Goal: Task Accomplishment & Management: Manage account settings

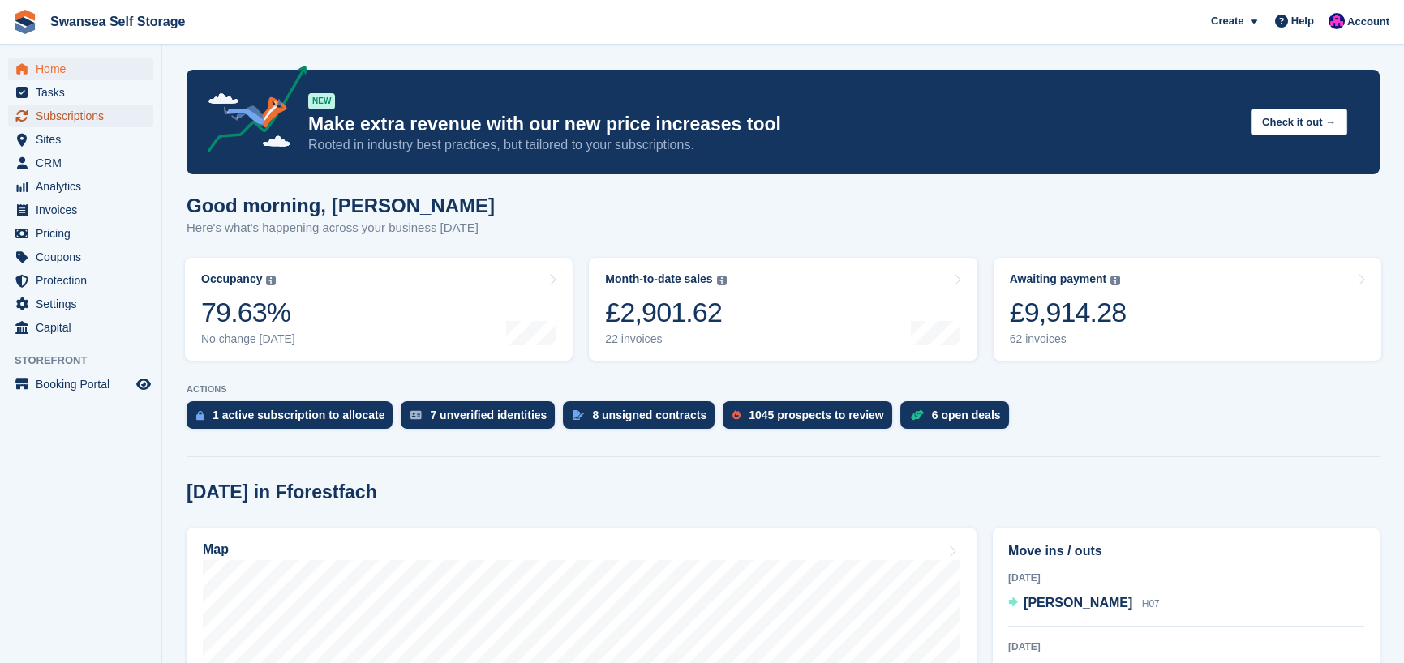
click at [88, 112] on span "Subscriptions" at bounding box center [84, 116] width 97 height 23
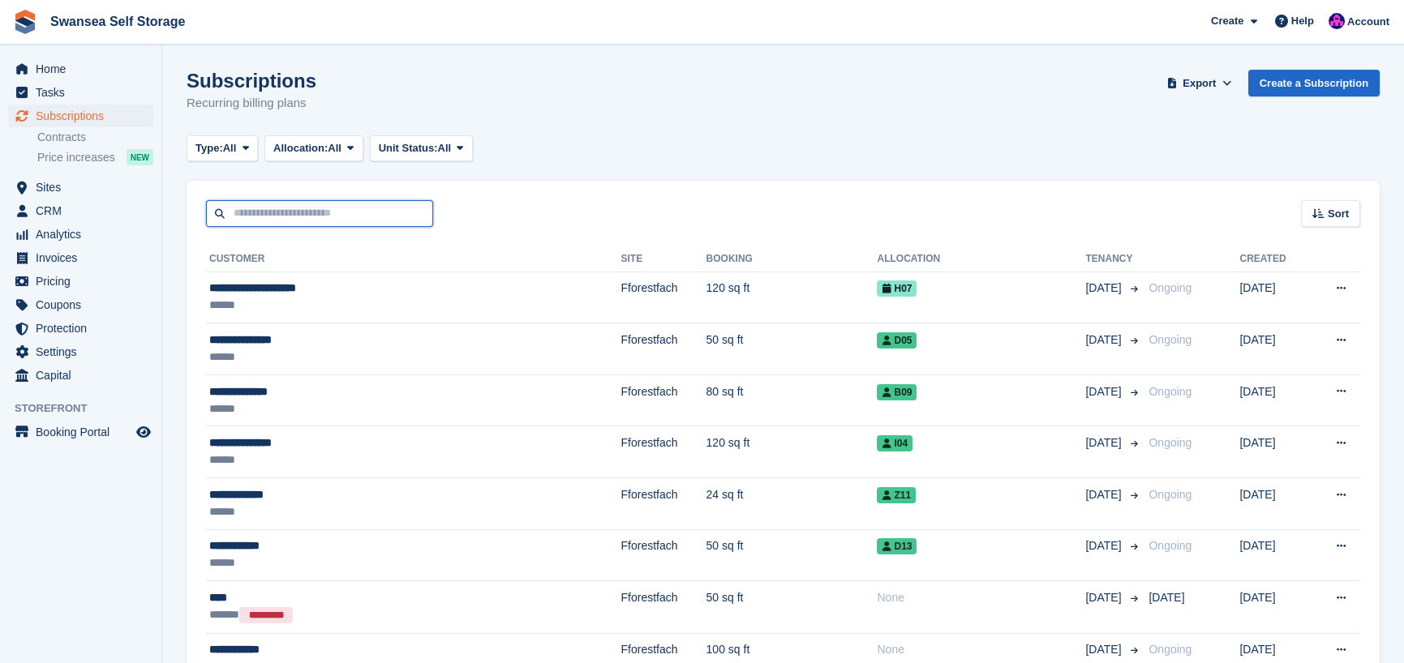
click at [302, 211] on input "text" at bounding box center [319, 213] width 227 height 27
type input "*******"
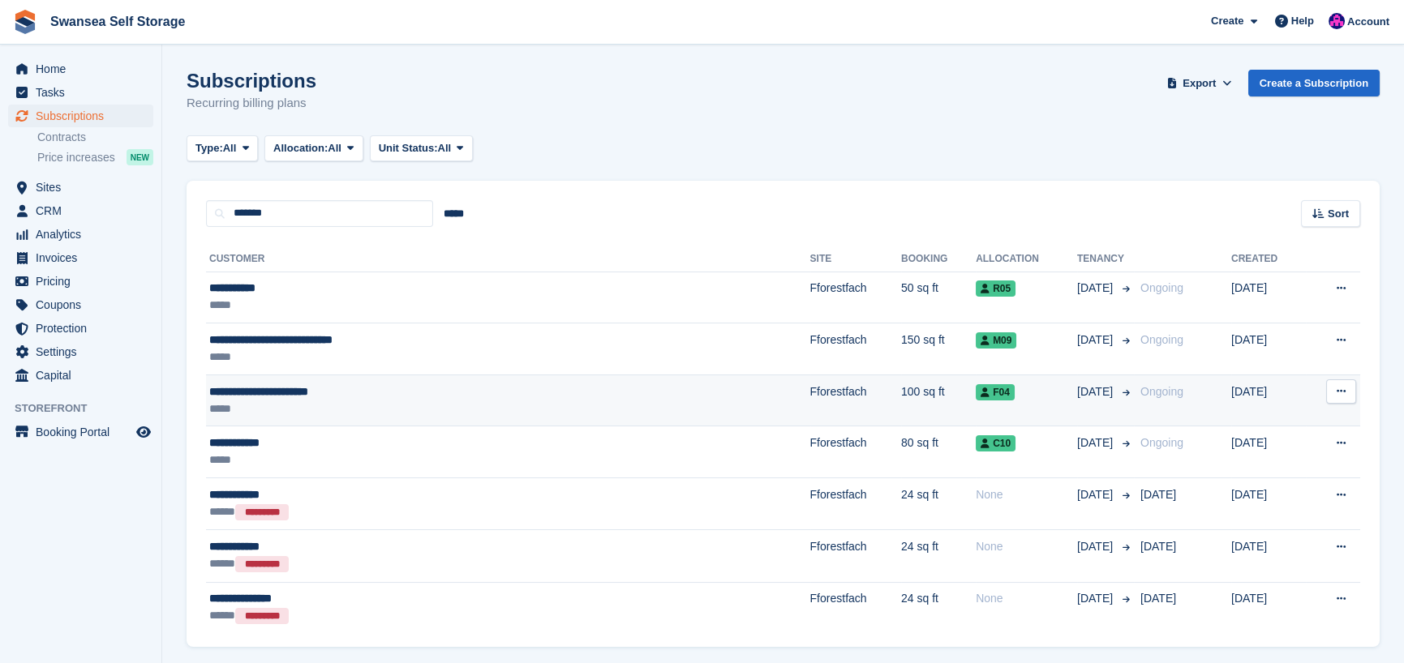
click at [407, 390] on div "**********" at bounding box center [395, 392] width 373 height 17
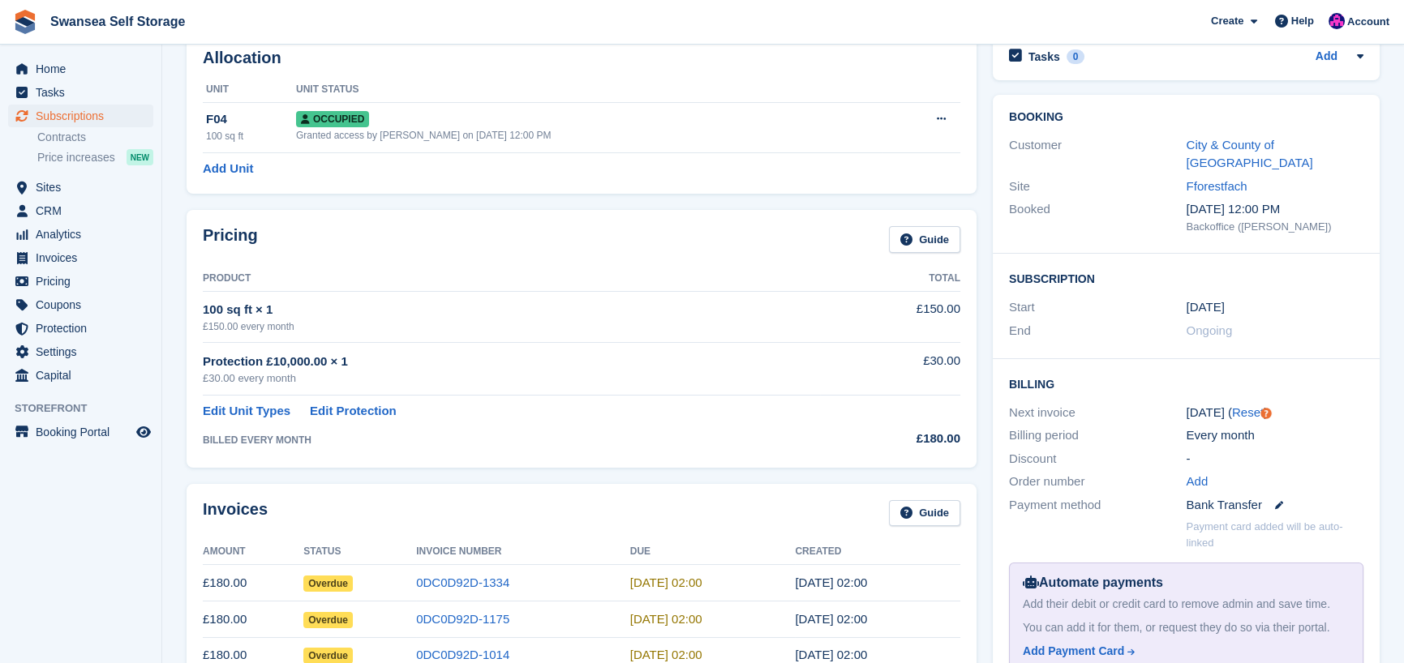
scroll to position [81, 0]
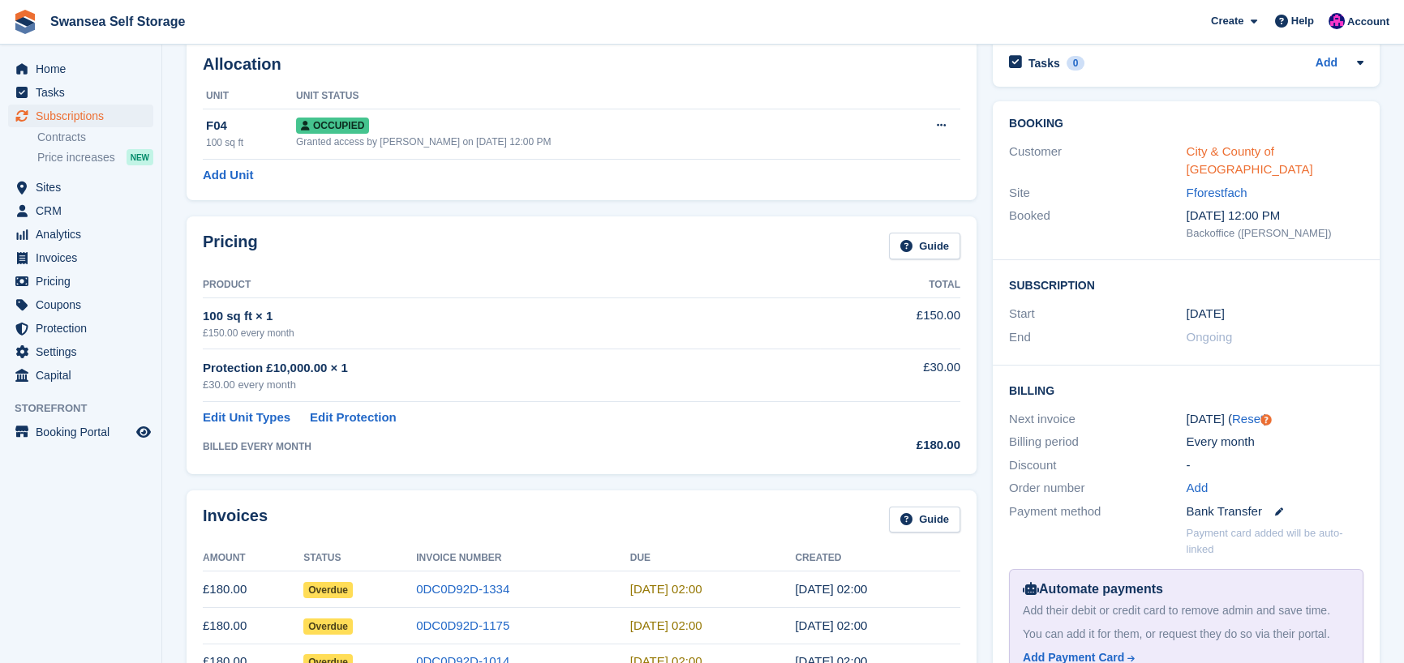
click at [1305, 153] on link "City & County of Swansea" at bounding box center [1250, 160] width 127 height 32
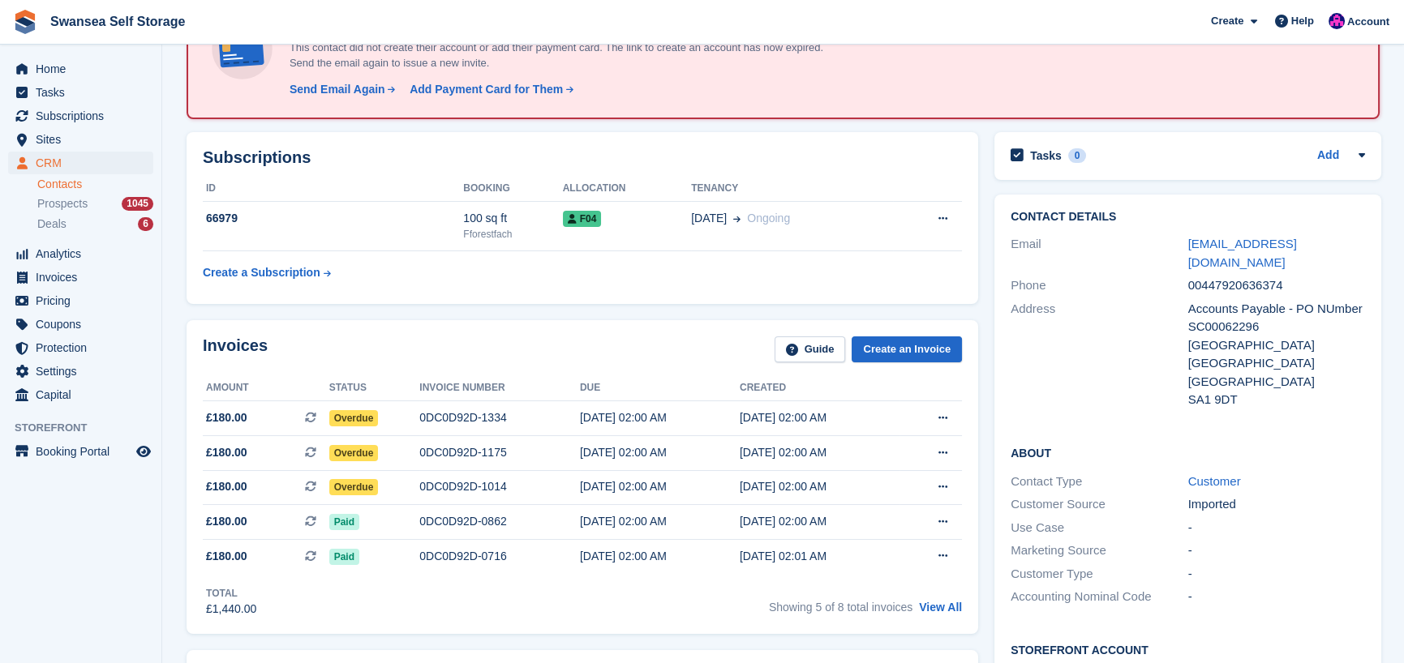
scroll to position [162, 0]
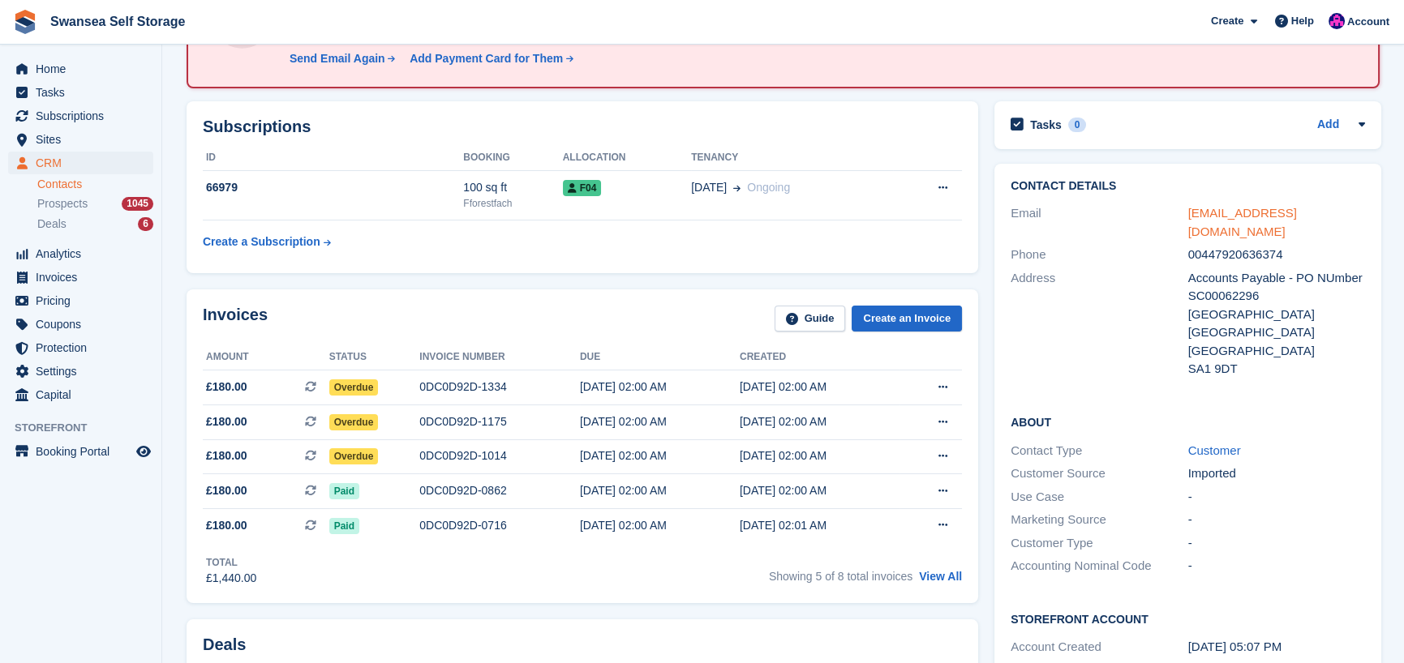
click at [1273, 215] on link "[EMAIL_ADDRESS][DOMAIN_NAME]" at bounding box center [1242, 222] width 109 height 32
click at [1305, 272] on div "Accounts Payable - PO NUmber SC00062296" at bounding box center [1277, 287] width 178 height 36
click at [1306, 269] on div "Accounts Payable - PO NUmber SC00062296" at bounding box center [1277, 287] width 178 height 36
click at [1340, 269] on div "Accounts Payable - PO NUmber SC00062296" at bounding box center [1277, 287] width 178 height 36
click at [1370, 253] on div "Contact Details Email fin.admin@swansea.gov.uk Phone 00447920636374 Address Acc…" at bounding box center [1187, 281] width 387 height 234
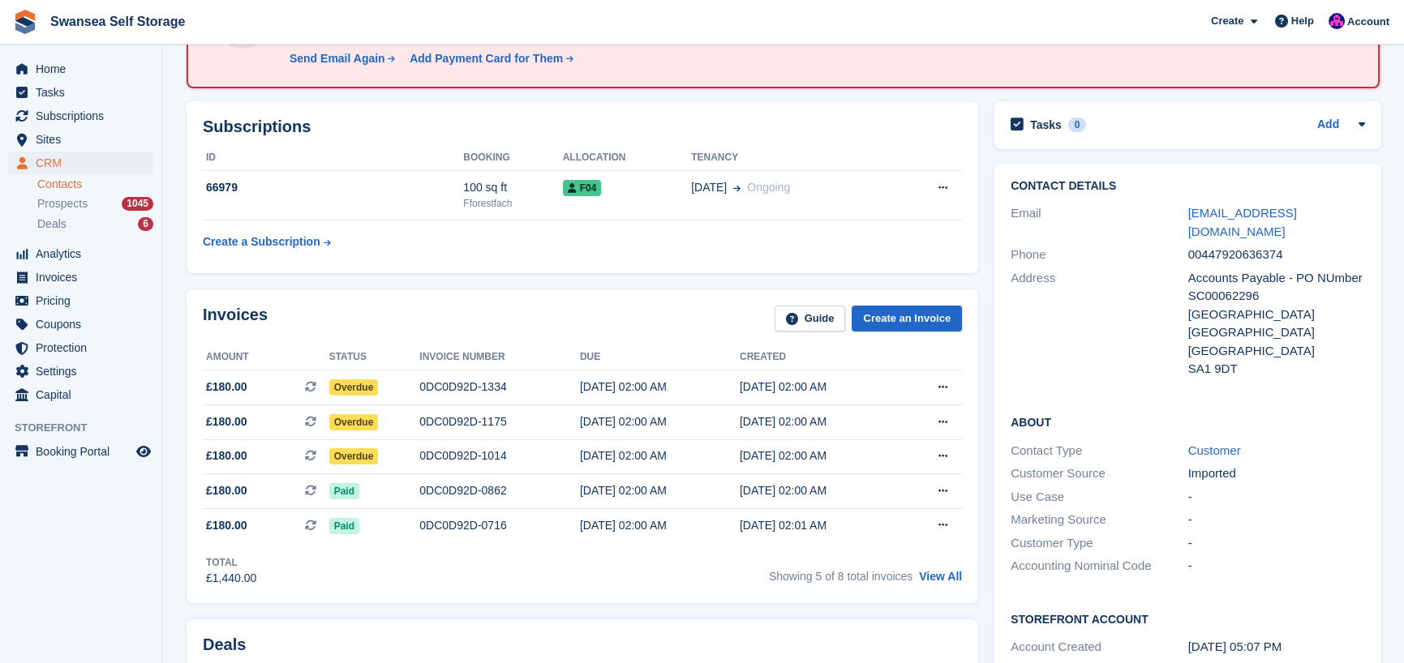
click at [1370, 253] on div "Contact Details Email fin.admin@swansea.gov.uk Phone 00447920636374 Address Acc…" at bounding box center [1187, 281] width 387 height 234
drag, startPoint x: 1345, startPoint y: 338, endPoint x: 1313, endPoint y: 356, distance: 37.0
click at [1344, 342] on div "United Kingdom" at bounding box center [1277, 351] width 178 height 19
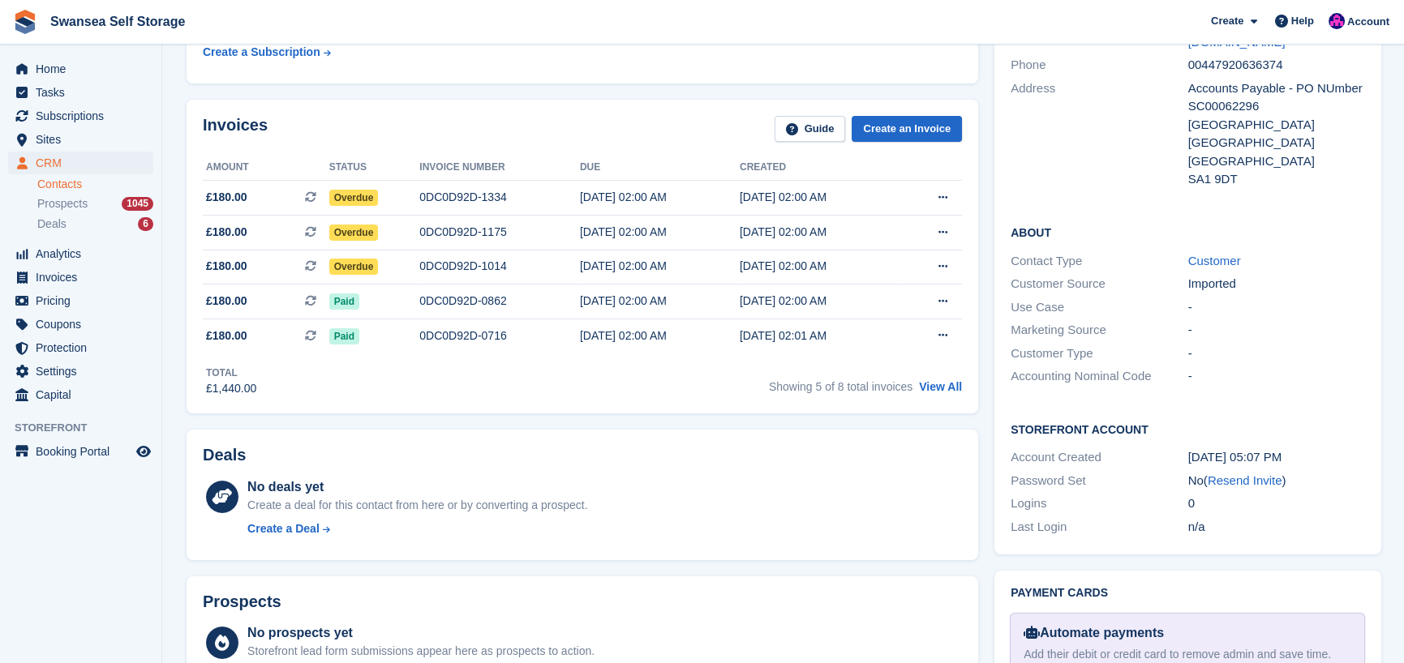
scroll to position [325, 0]
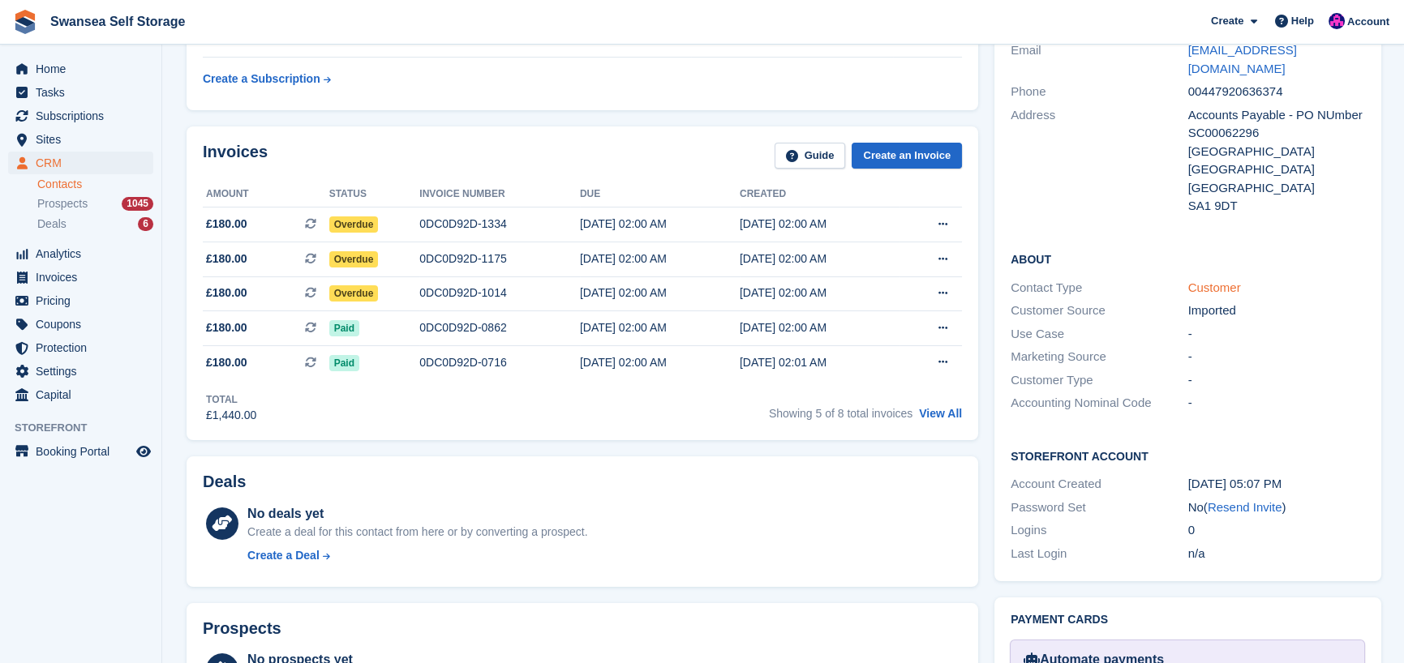
click at [1221, 281] on link "Customer" at bounding box center [1214, 288] width 53 height 14
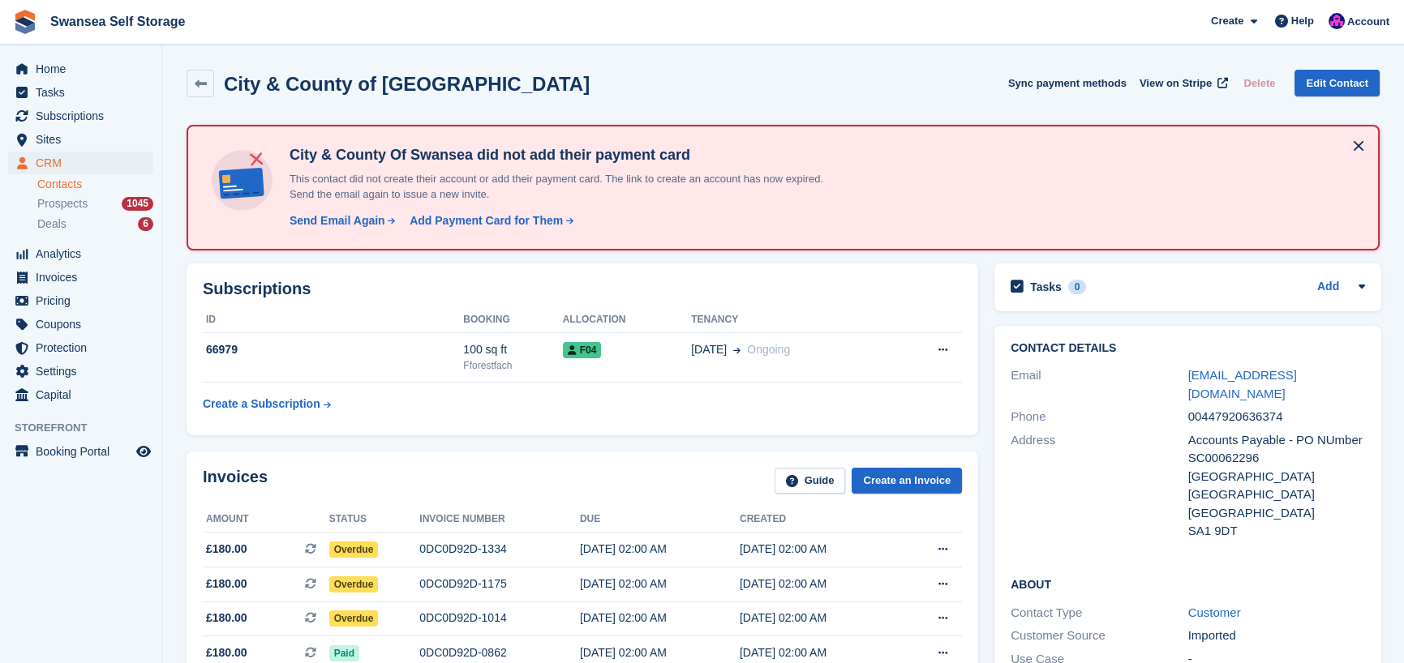
click at [1306, 431] on div "Accounts Payable - PO NUmber SC00062296" at bounding box center [1277, 449] width 178 height 36
drag, startPoint x: 1307, startPoint y: 425, endPoint x: 1359, endPoint y: 423, distance: 52.8
click at [1314, 431] on div "Accounts Payable - PO NUmber SC00062296" at bounding box center [1277, 449] width 178 height 36
click at [1251, 434] on div "Accounts Payable - PO NUmber SC00062296" at bounding box center [1277, 449] width 178 height 36
click at [1259, 438] on div "Accounts Payable - PO NUmber SC00062296" at bounding box center [1277, 449] width 178 height 36
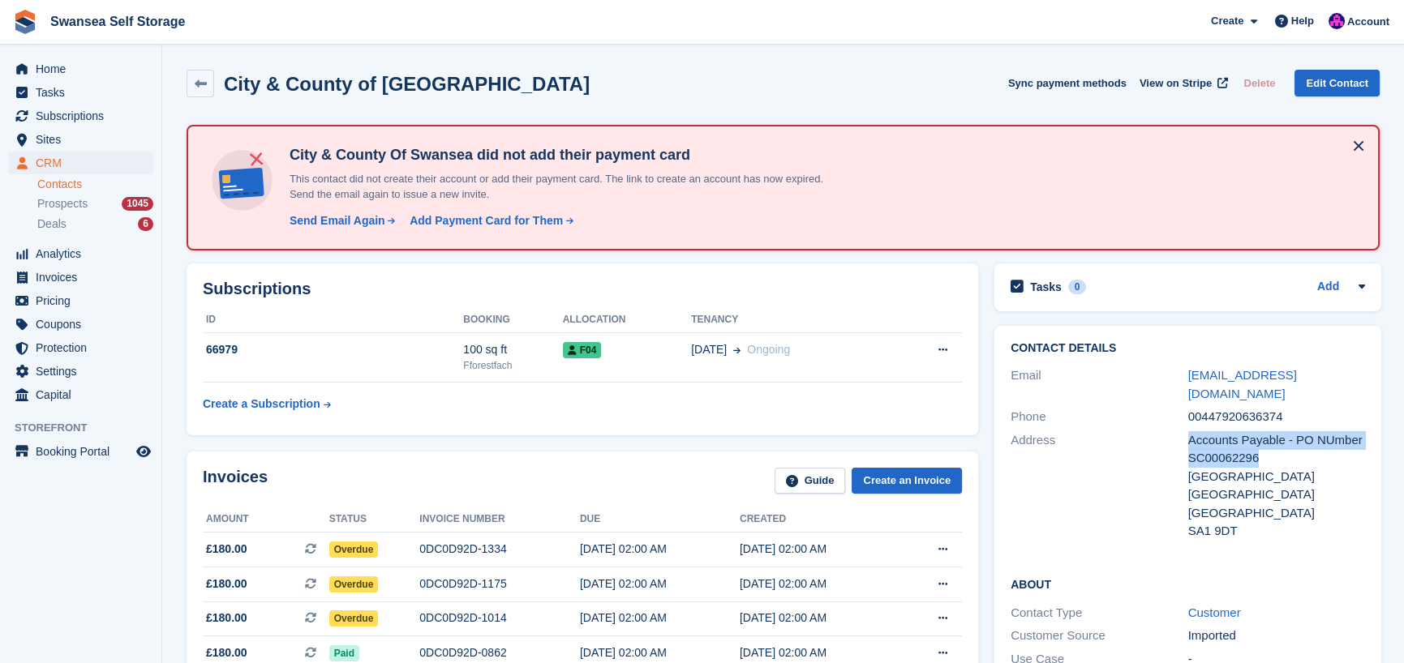
click at [1168, 438] on div "Address Accounts Payable - PO NUmber SC00062296 Civic Centre Swansea United Kin…" at bounding box center [1188, 486] width 354 height 114
click at [1269, 436] on div "Accounts Payable - PO NUmber SC00062296" at bounding box center [1277, 449] width 178 height 36
drag, startPoint x: 1298, startPoint y: 448, endPoint x: 1273, endPoint y: 448, distance: 24.3
click at [1296, 468] on div "Civic Centre" at bounding box center [1277, 477] width 178 height 19
click at [1137, 453] on div "Address" at bounding box center [1100, 485] width 178 height 109
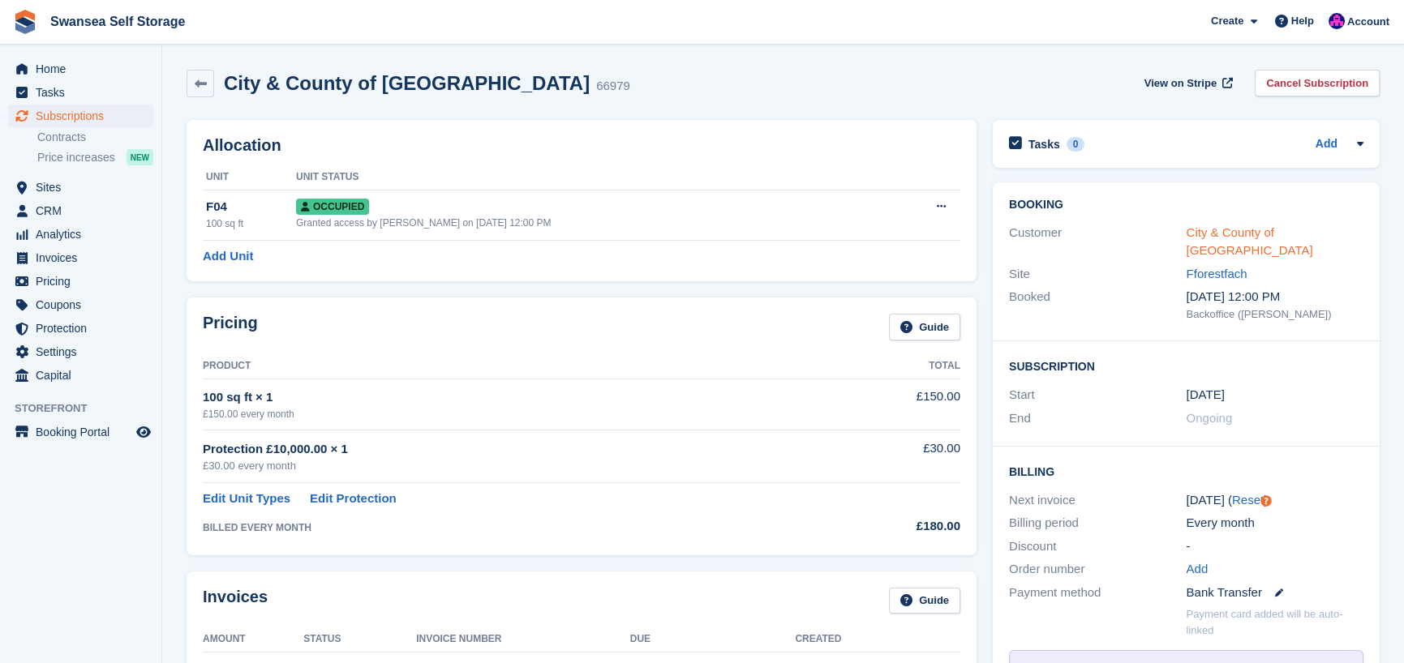
click at [1281, 237] on link "City & County of [GEOGRAPHIC_DATA]" at bounding box center [1250, 241] width 127 height 32
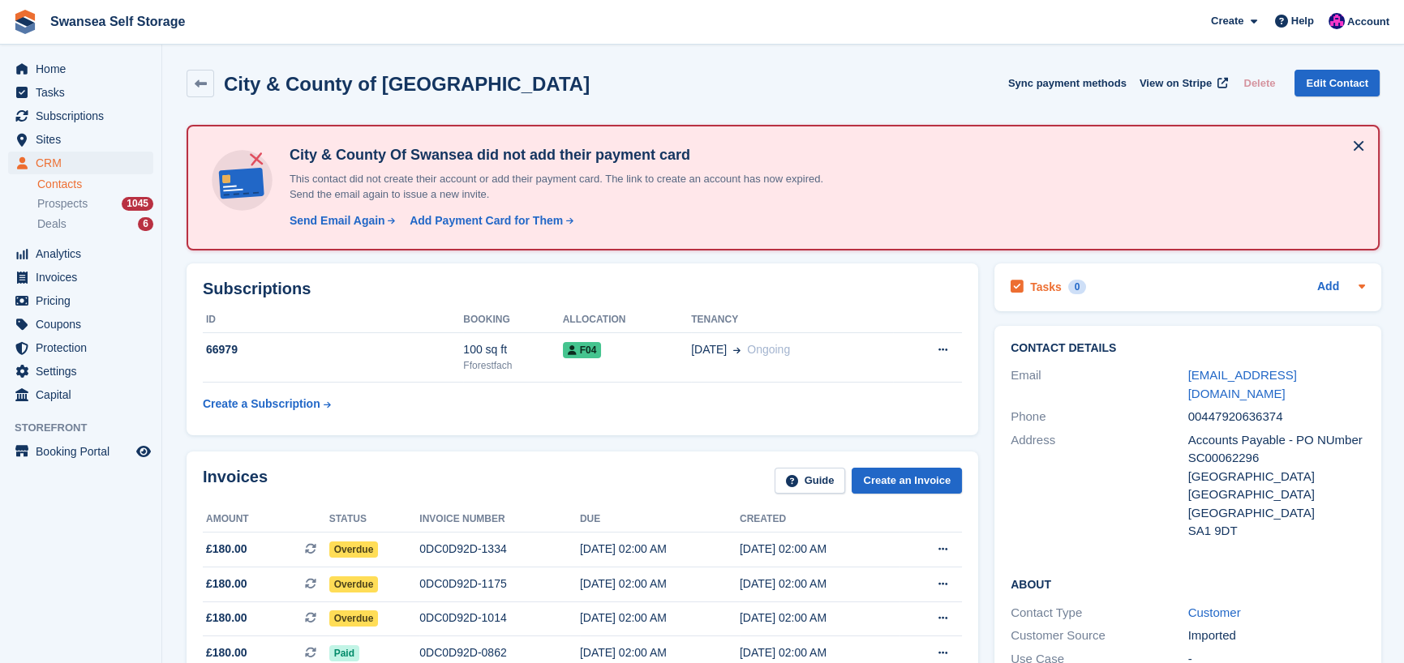
click at [1362, 289] on icon at bounding box center [1361, 286] width 13 height 13
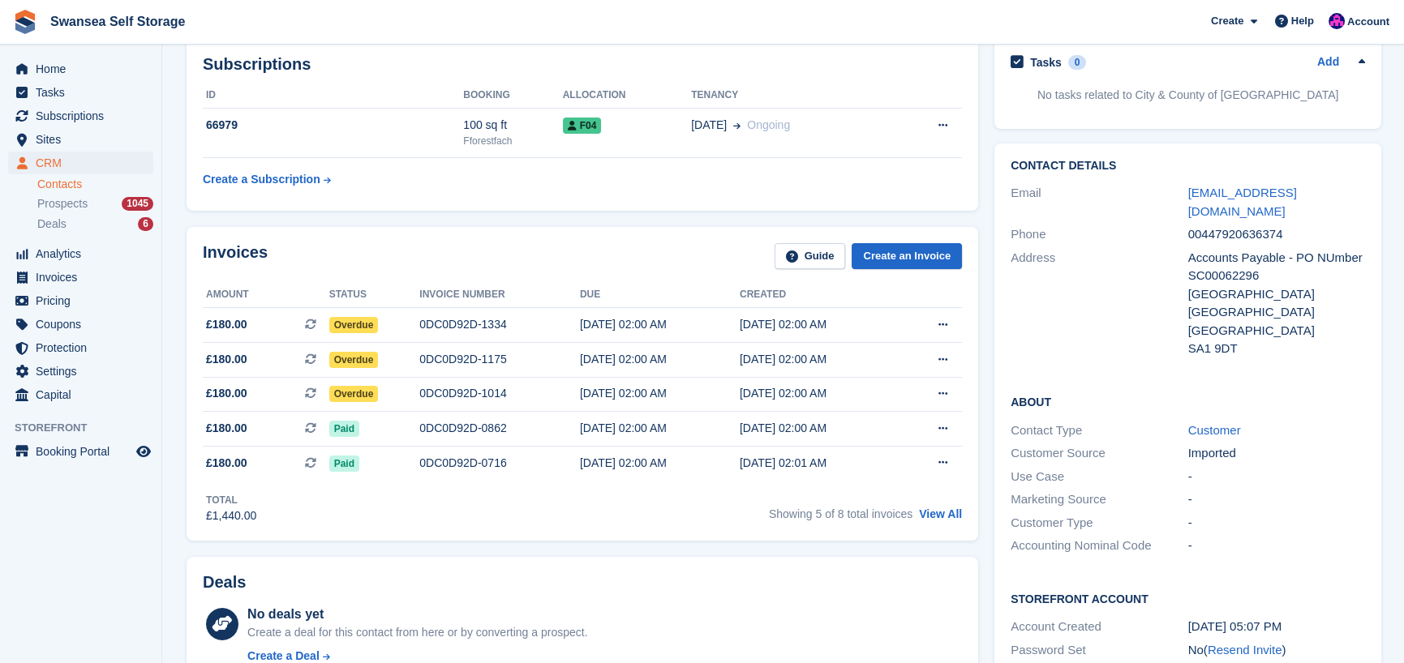
scroll to position [243, 0]
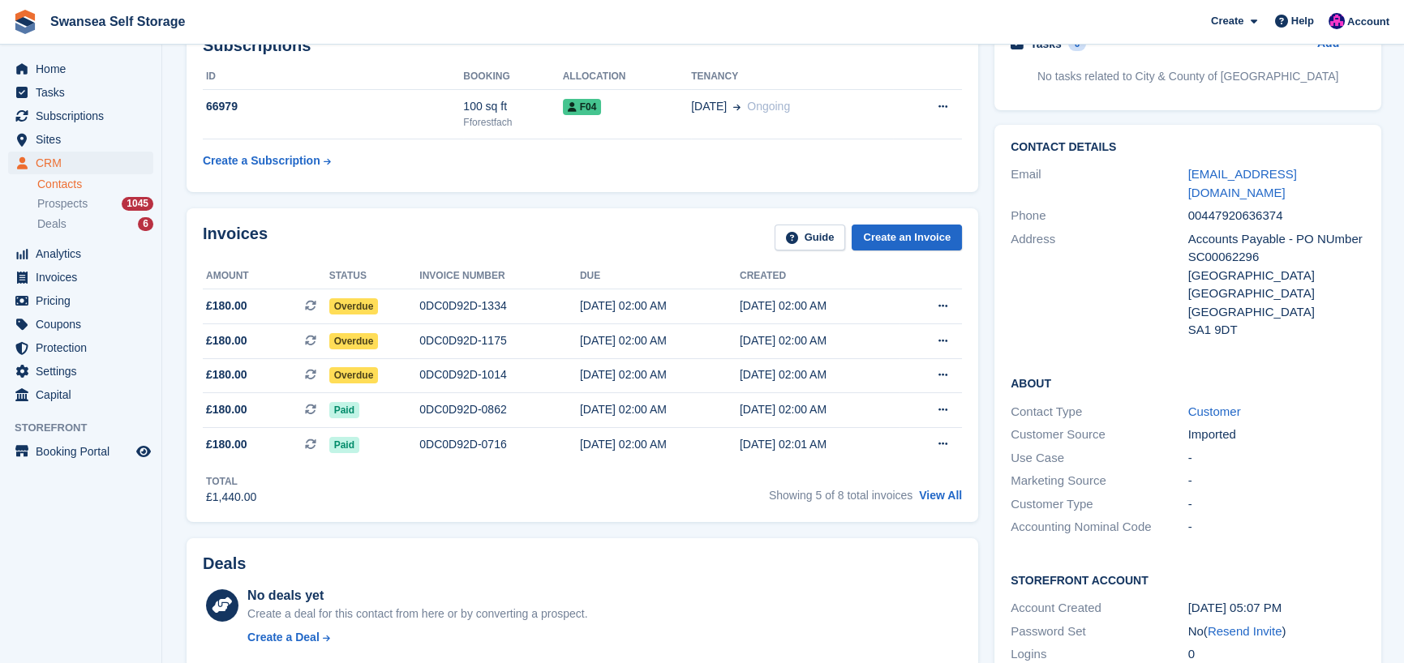
click at [1294, 267] on div "Civic Centre" at bounding box center [1277, 276] width 178 height 19
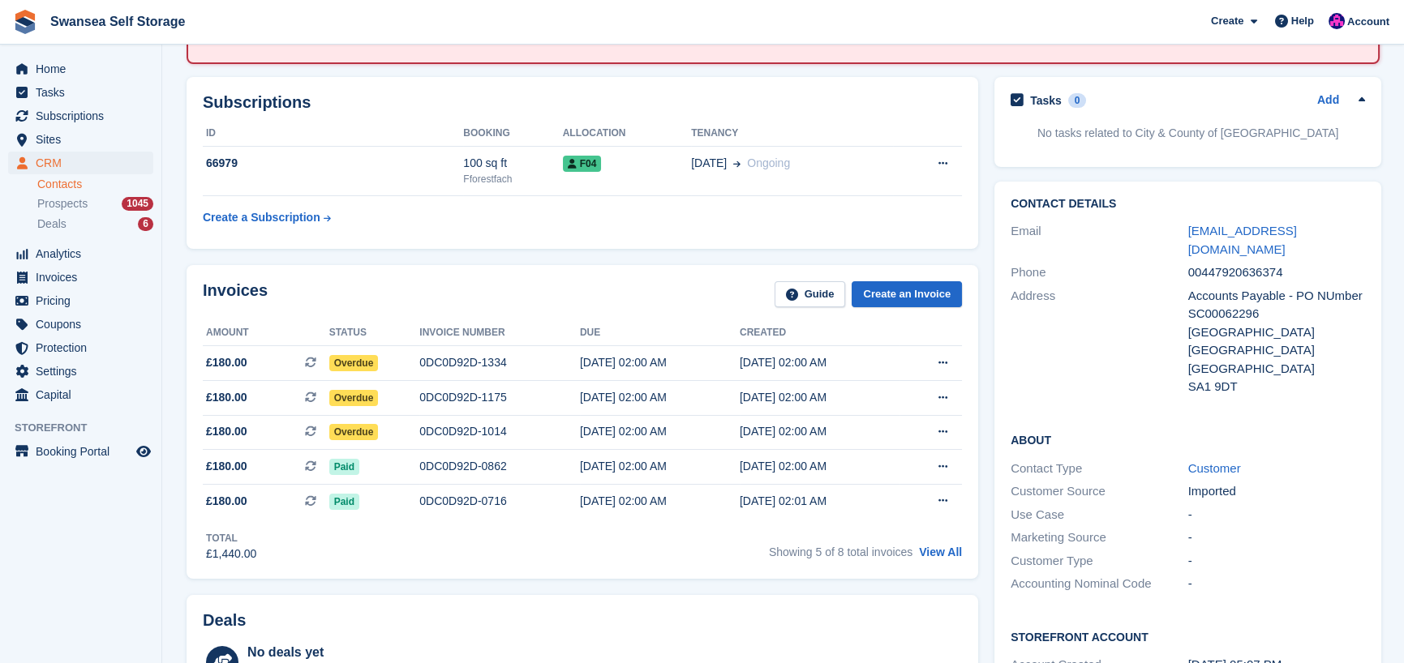
scroll to position [162, 0]
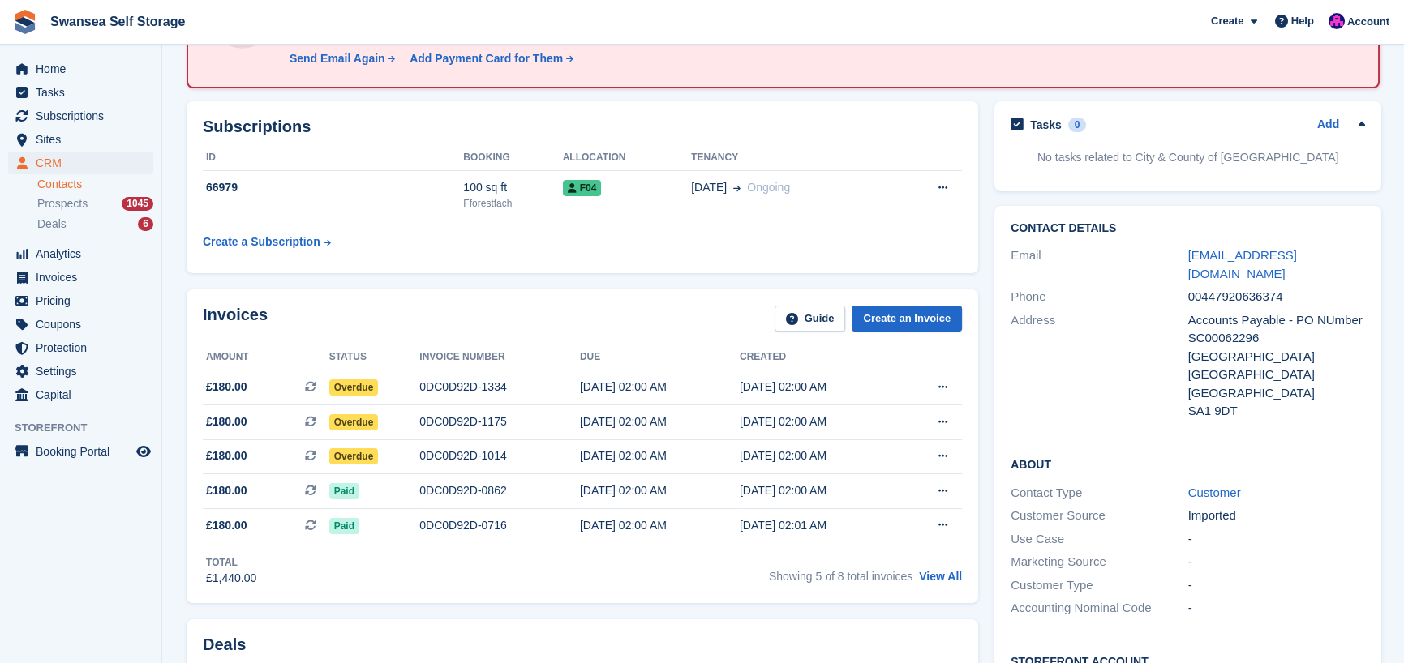
click at [1268, 314] on div "Accounts Payable - PO NUmber SC00062296" at bounding box center [1277, 329] width 178 height 36
click at [1311, 366] on div "Swansea" at bounding box center [1277, 375] width 178 height 19
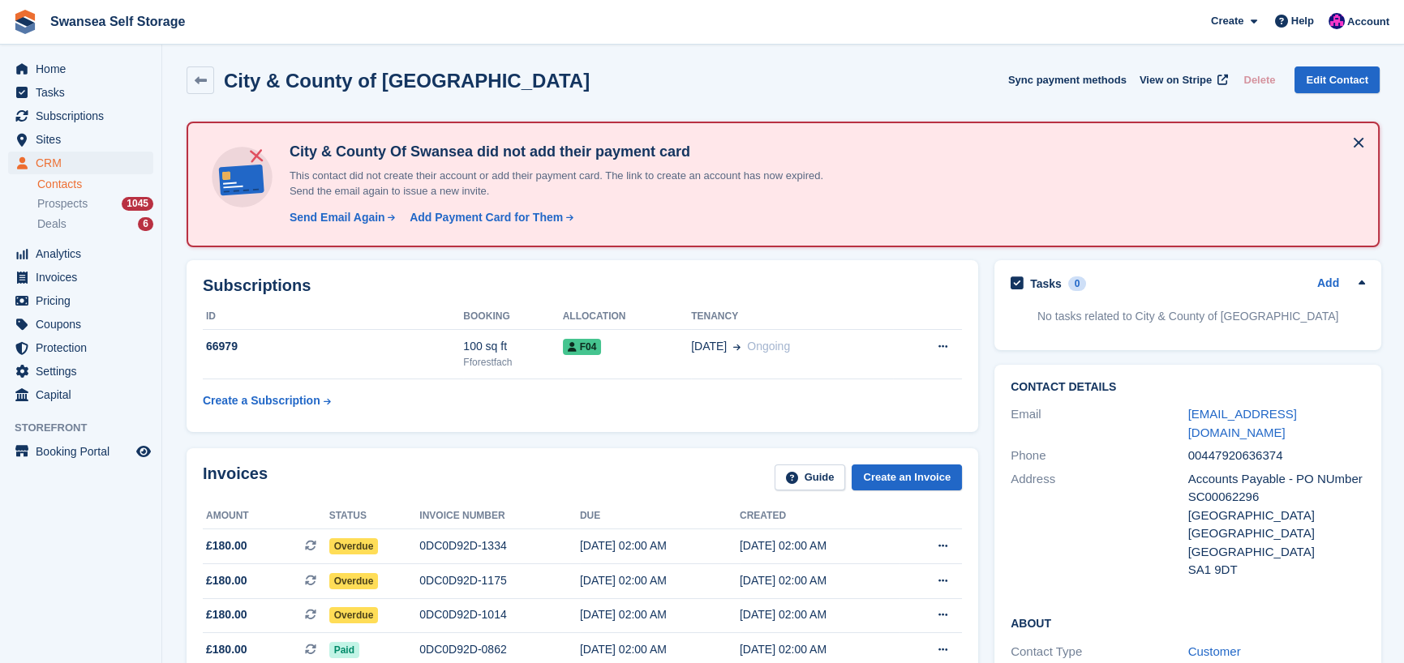
scroll to position [0, 0]
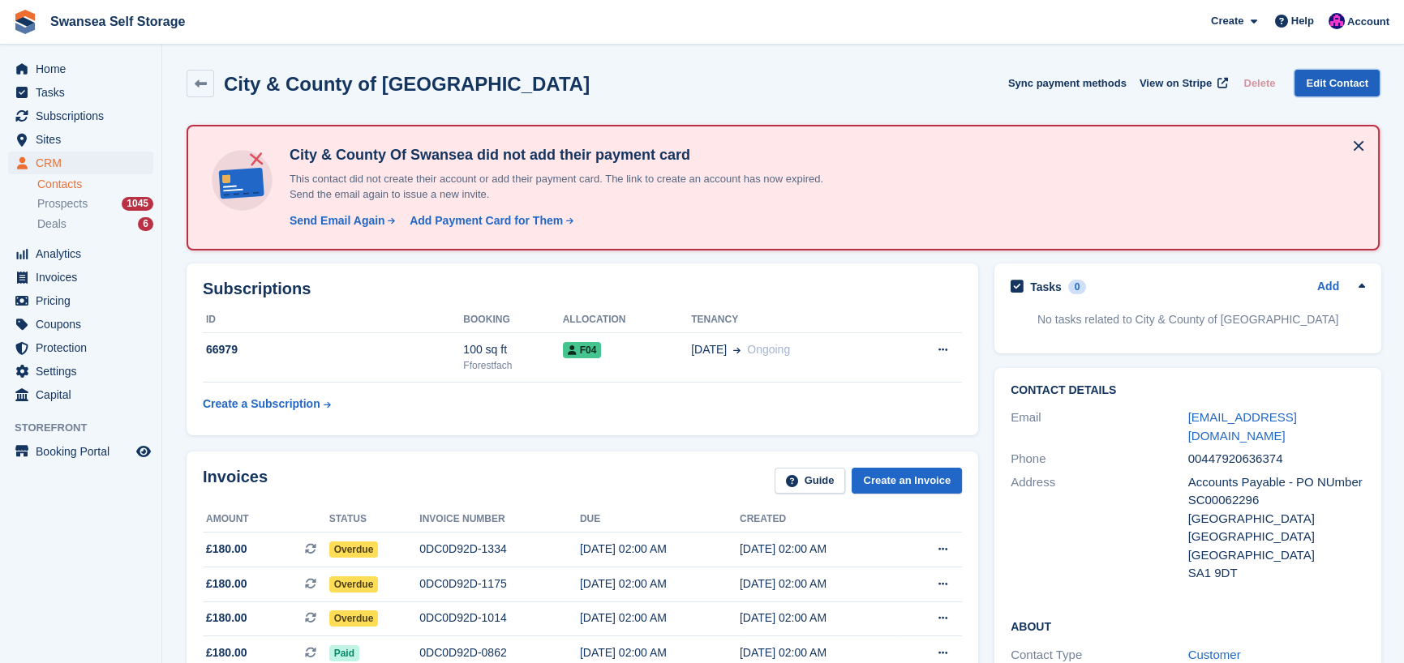
click at [1329, 86] on link "Edit Contact" at bounding box center [1336, 83] width 85 height 27
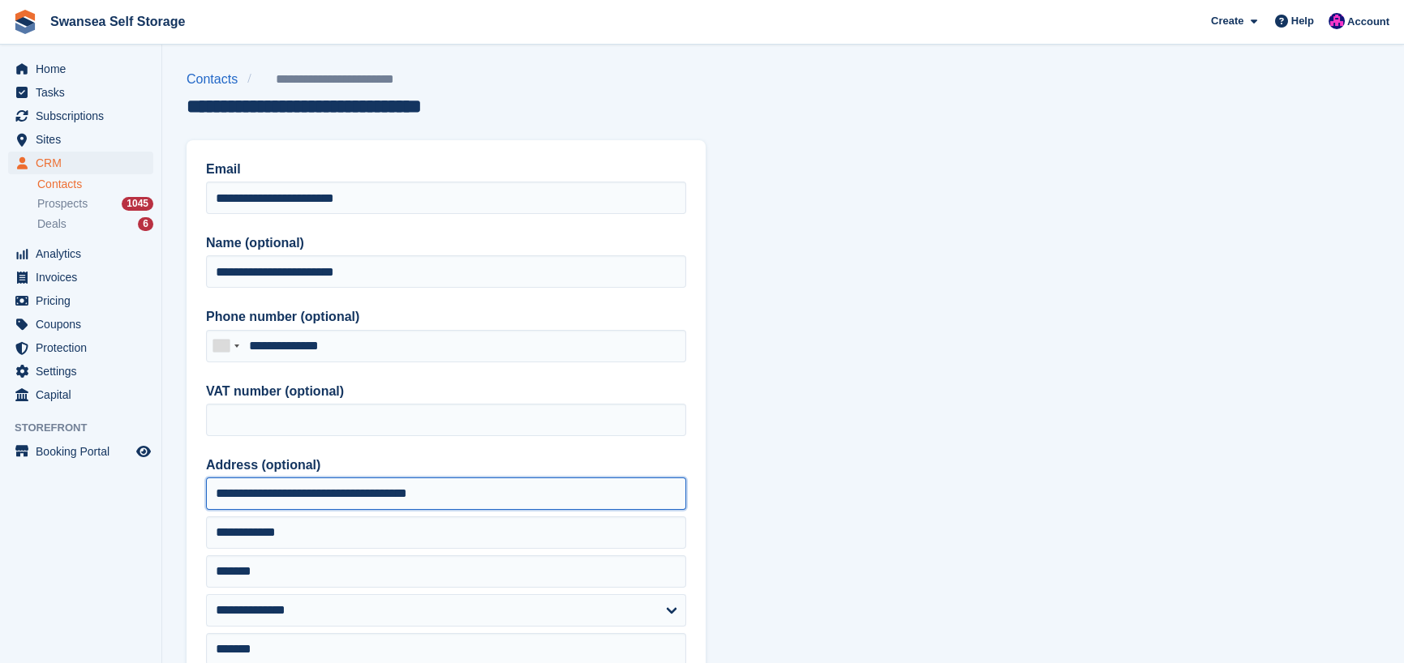
click at [502, 496] on input "**********" at bounding box center [446, 494] width 480 height 32
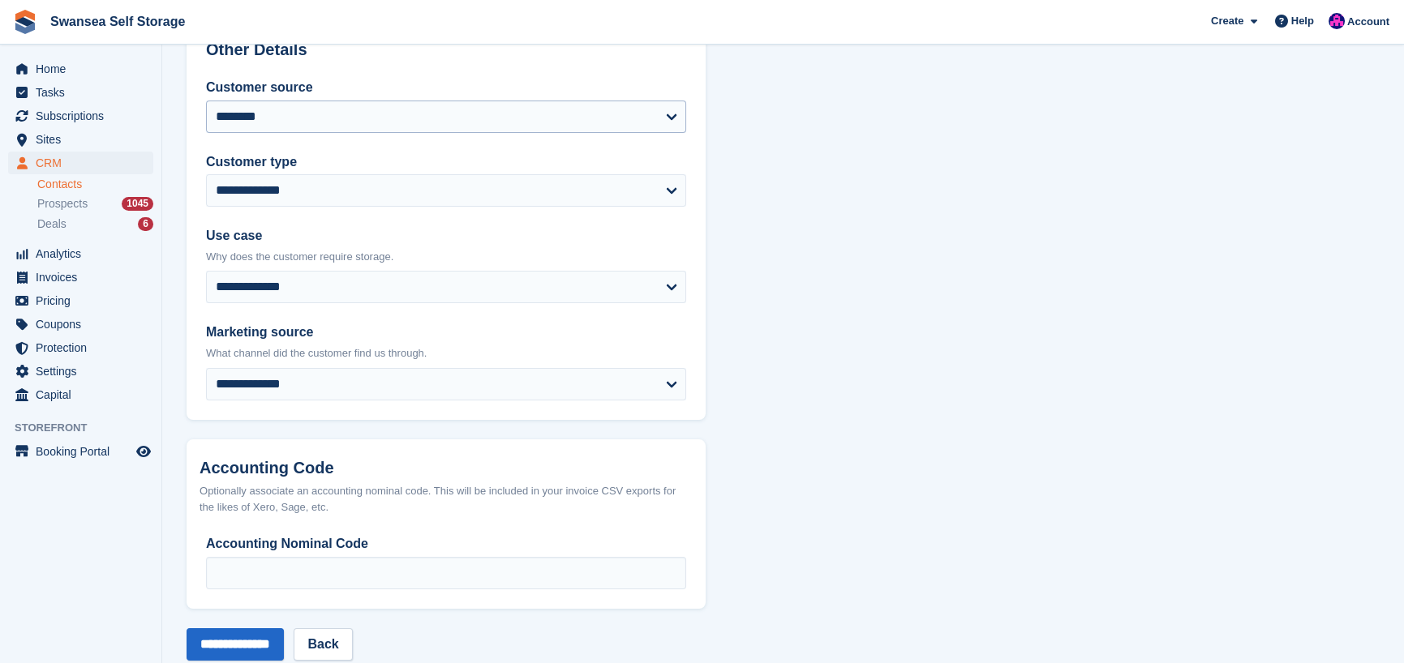
scroll to position [718, 0]
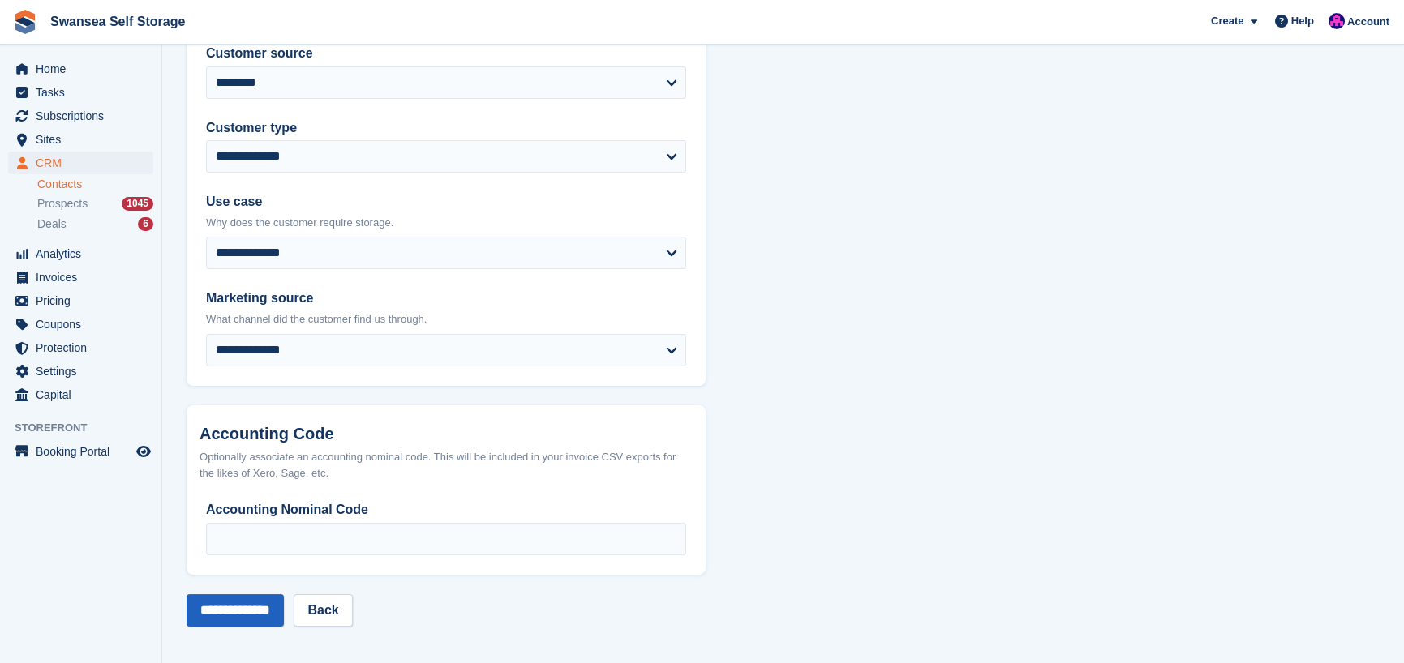
type input "**********"
click at [233, 611] on input "**********" at bounding box center [235, 610] width 97 height 32
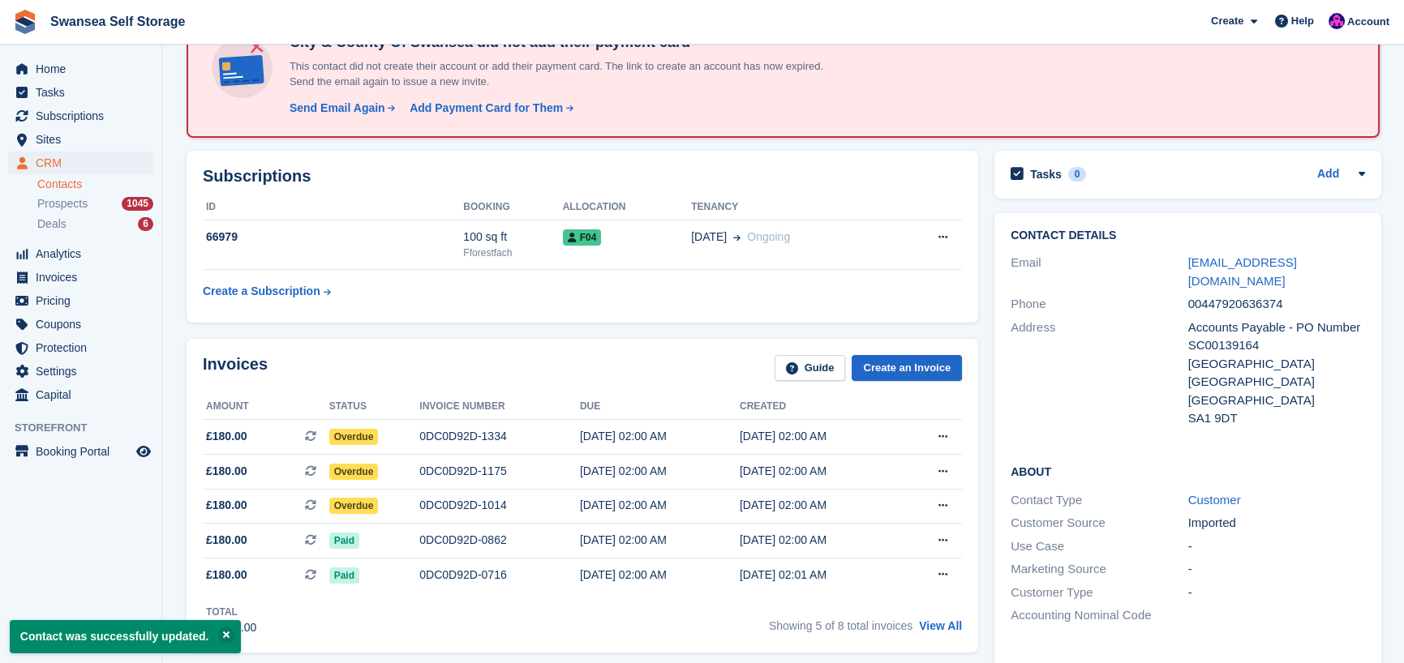
scroll to position [243, 0]
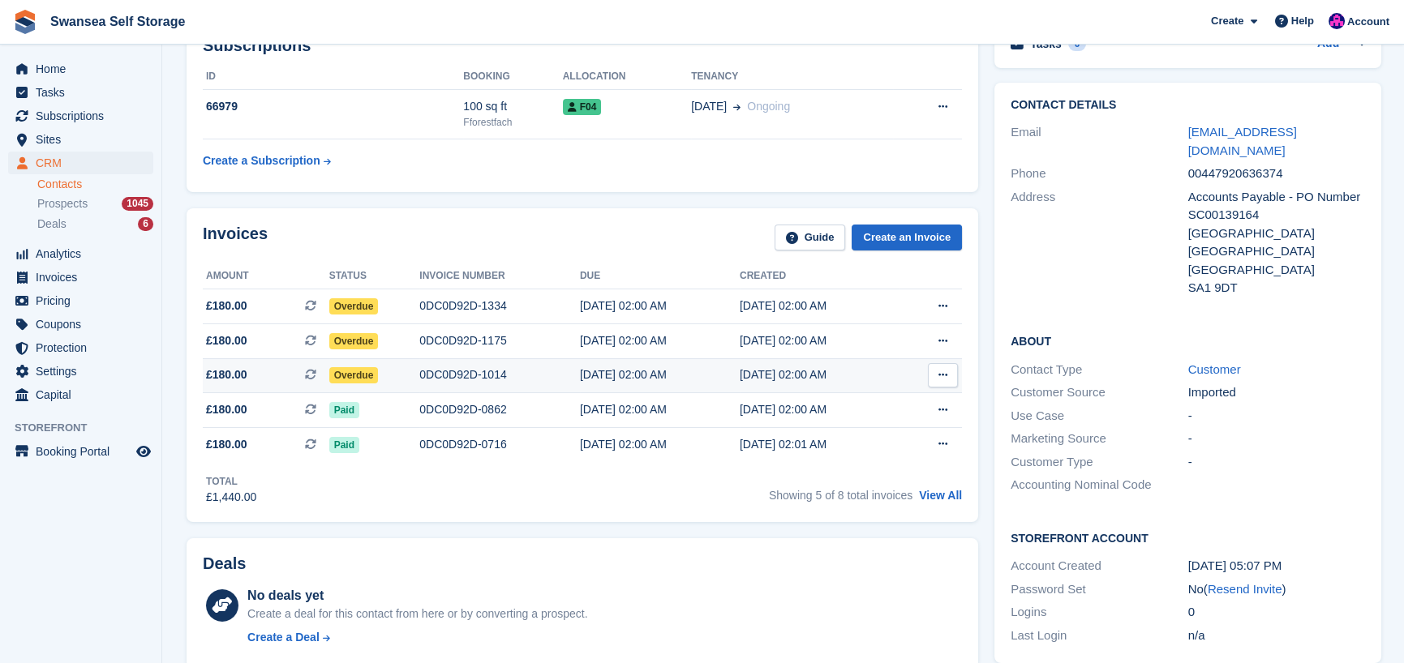
click at [462, 374] on div "0DC0D92D-1014" at bounding box center [499, 375] width 161 height 17
